Goal: Navigation & Orientation: Find specific page/section

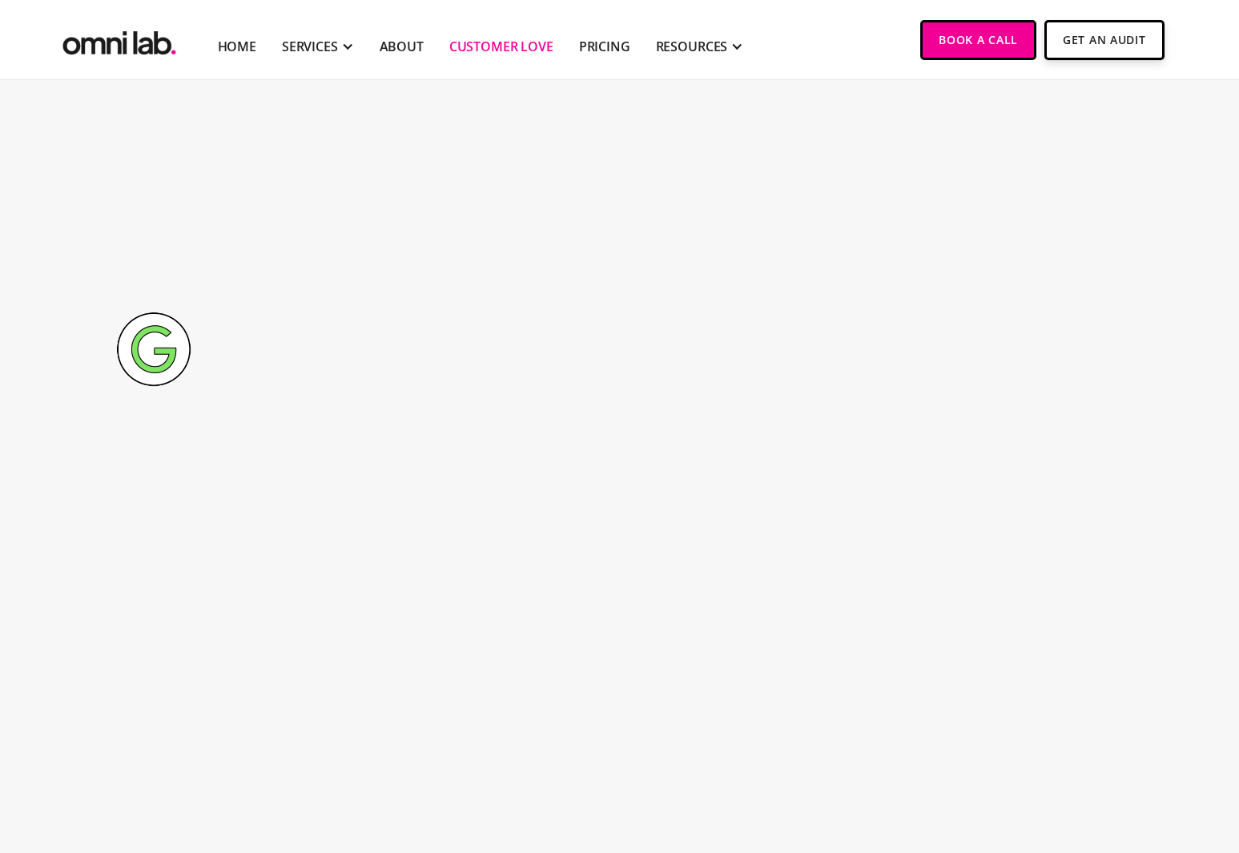
scroll to position [4633, 0]
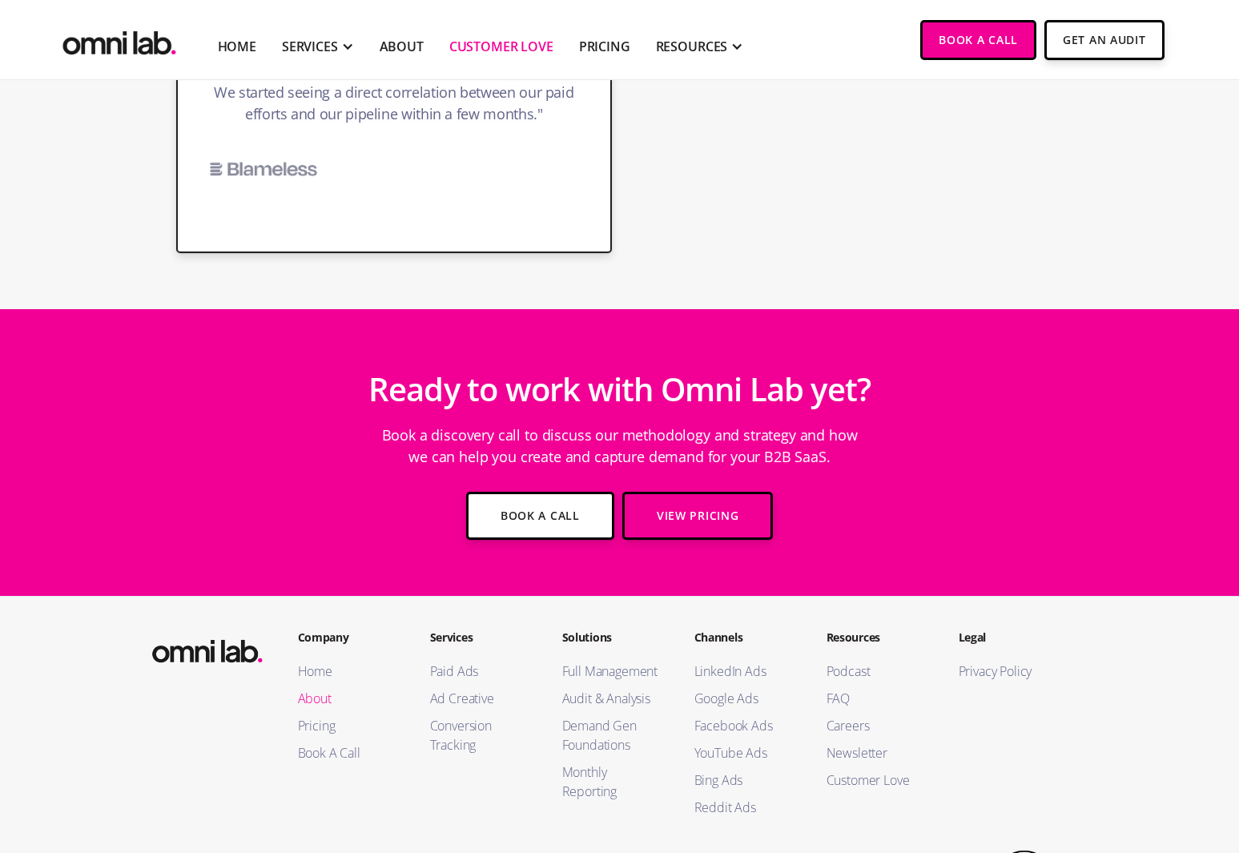
click at [324, 689] on link "About" at bounding box center [348, 698] width 100 height 19
